Goal: Task Accomplishment & Management: Use online tool/utility

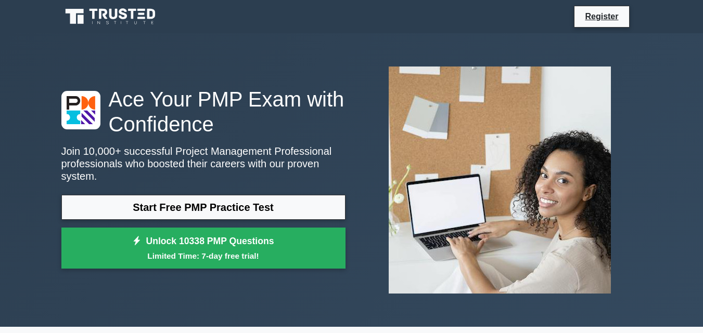
click at [217, 207] on link "Start Free PMP Practice Test" at bounding box center [203, 207] width 284 height 25
